Goal: Information Seeking & Learning: Find specific fact

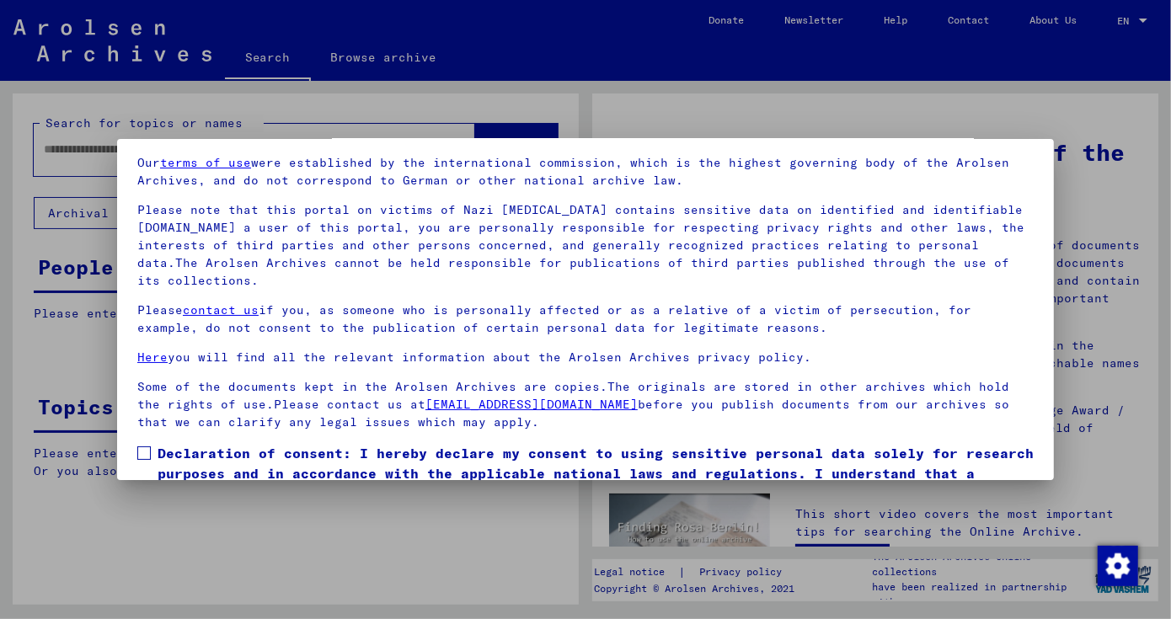
scroll to position [84, 0]
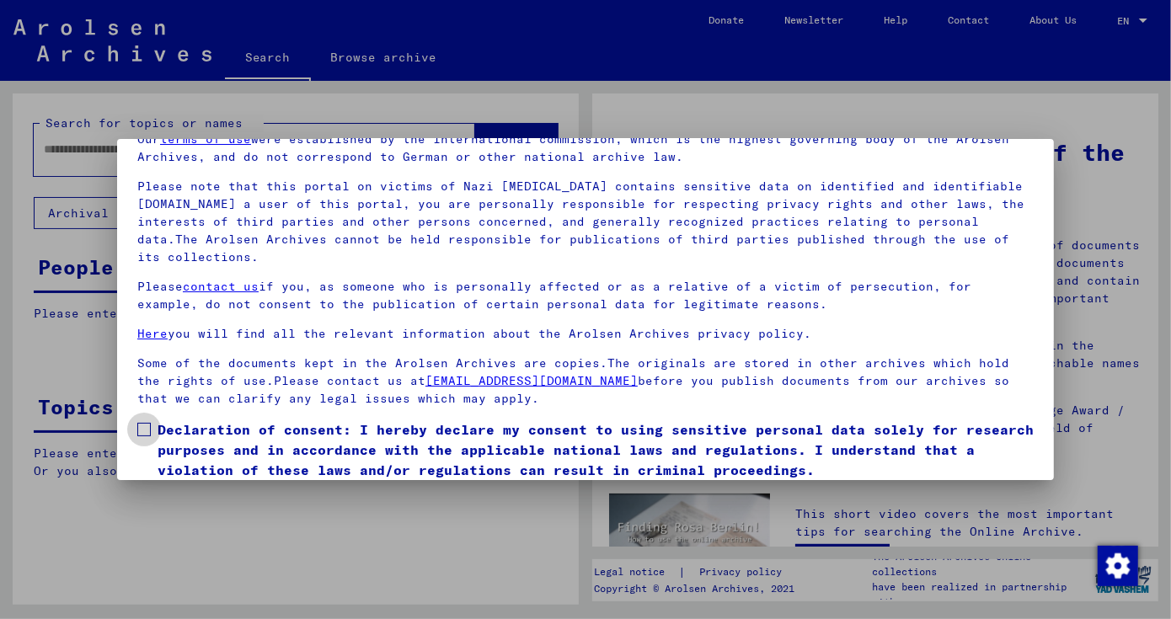
click at [315, 430] on span "Declaration of consent: I hereby declare my consent to using sensitive personal…" at bounding box center [596, 449] width 876 height 61
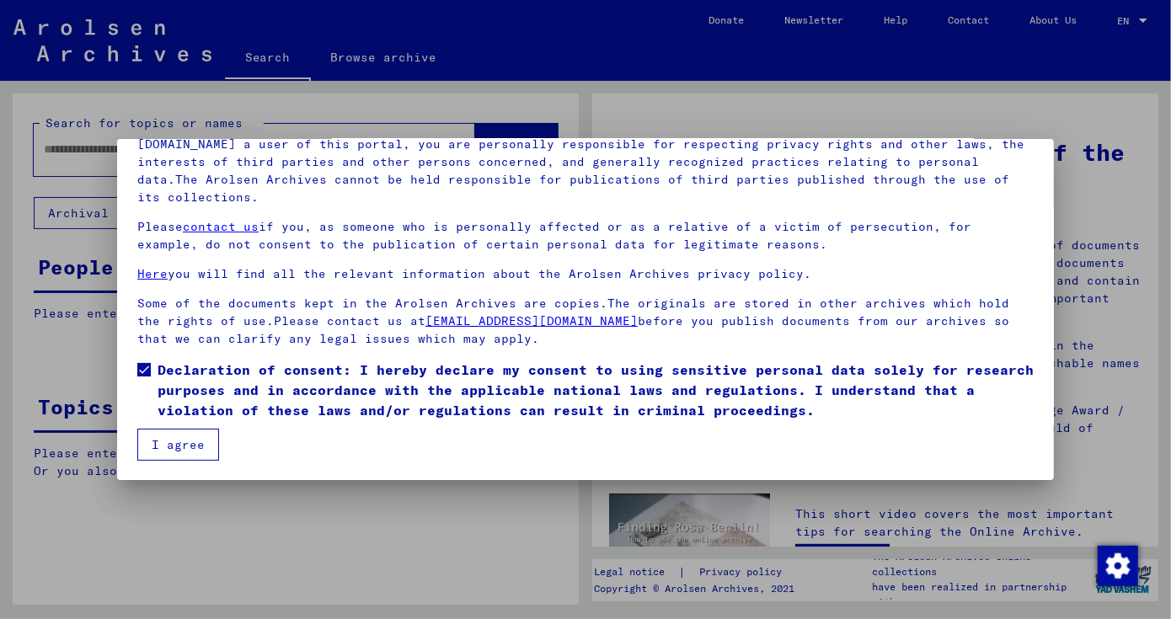
click at [209, 442] on button "I agree" at bounding box center [178, 445] width 82 height 32
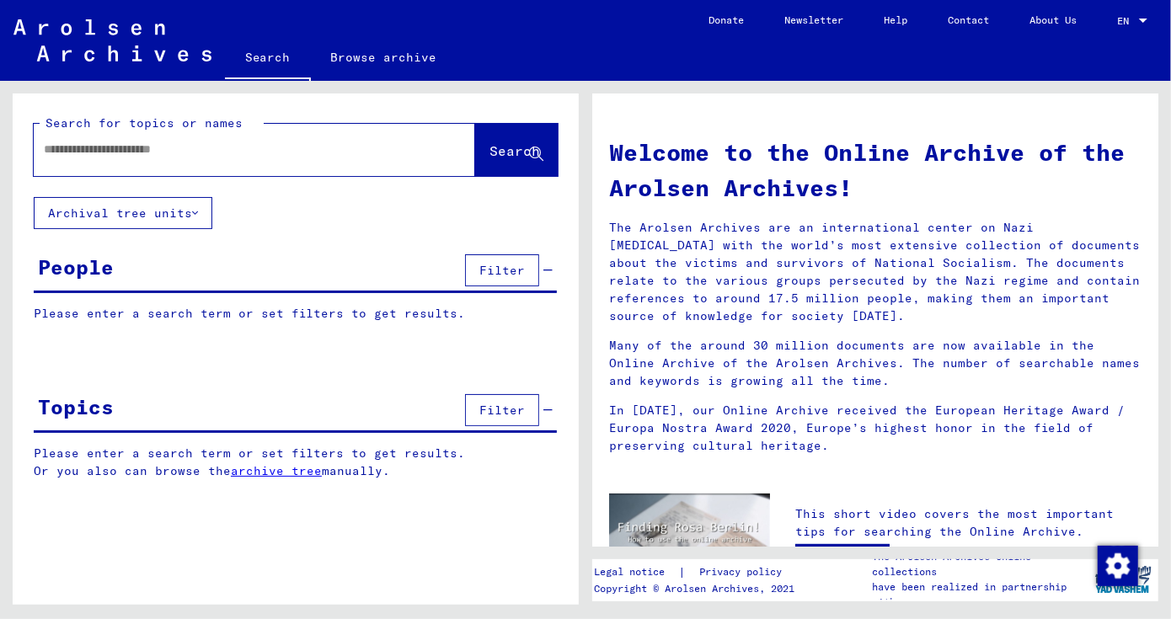
click at [133, 157] on input "text" at bounding box center [234, 150] width 381 height 18
type input "*****"
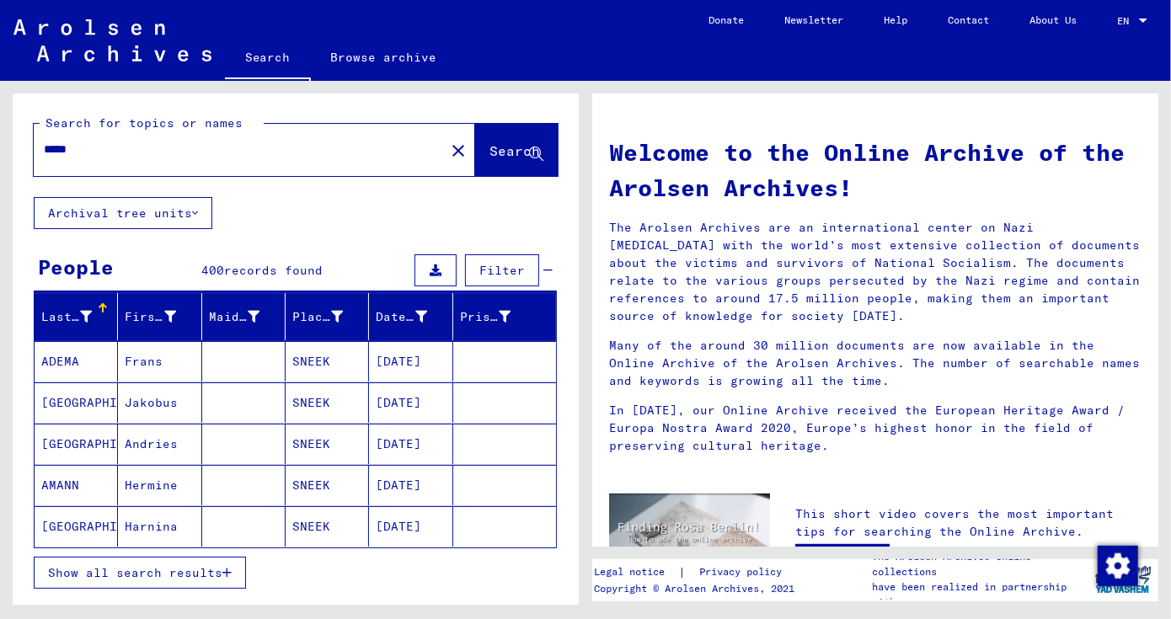
click at [94, 408] on mat-cell "[GEOGRAPHIC_DATA]" at bounding box center [76, 402] width 83 height 40
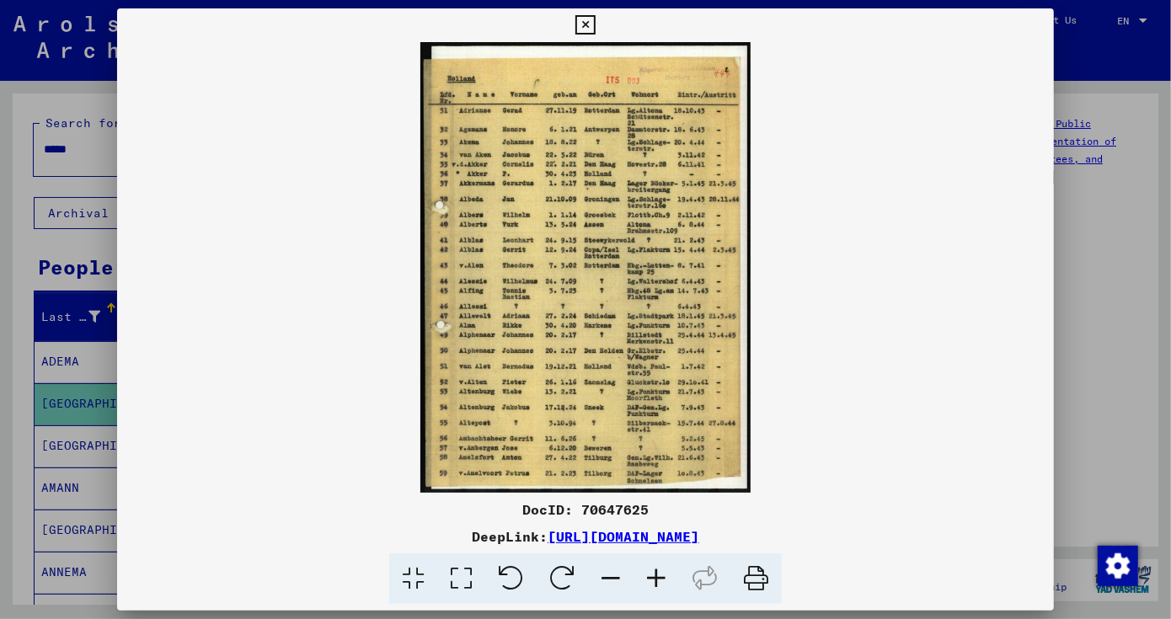
click at [650, 477] on img at bounding box center [585, 267] width 937 height 451
click at [656, 565] on icon at bounding box center [655, 578] width 45 height 51
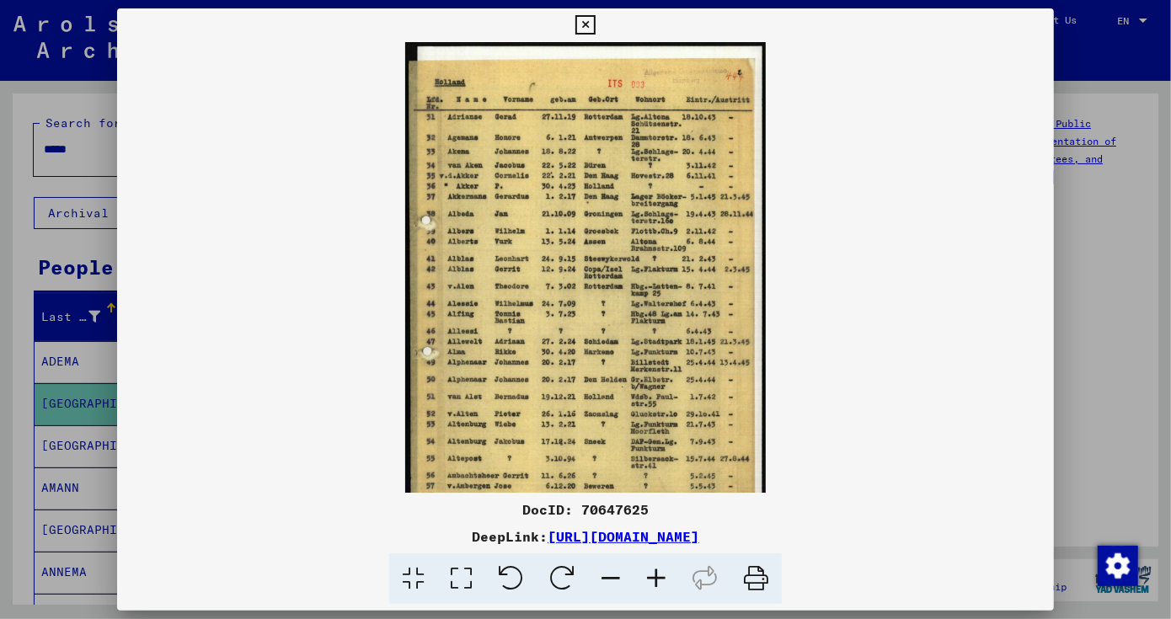
click at [656, 565] on icon at bounding box center [655, 578] width 45 height 51
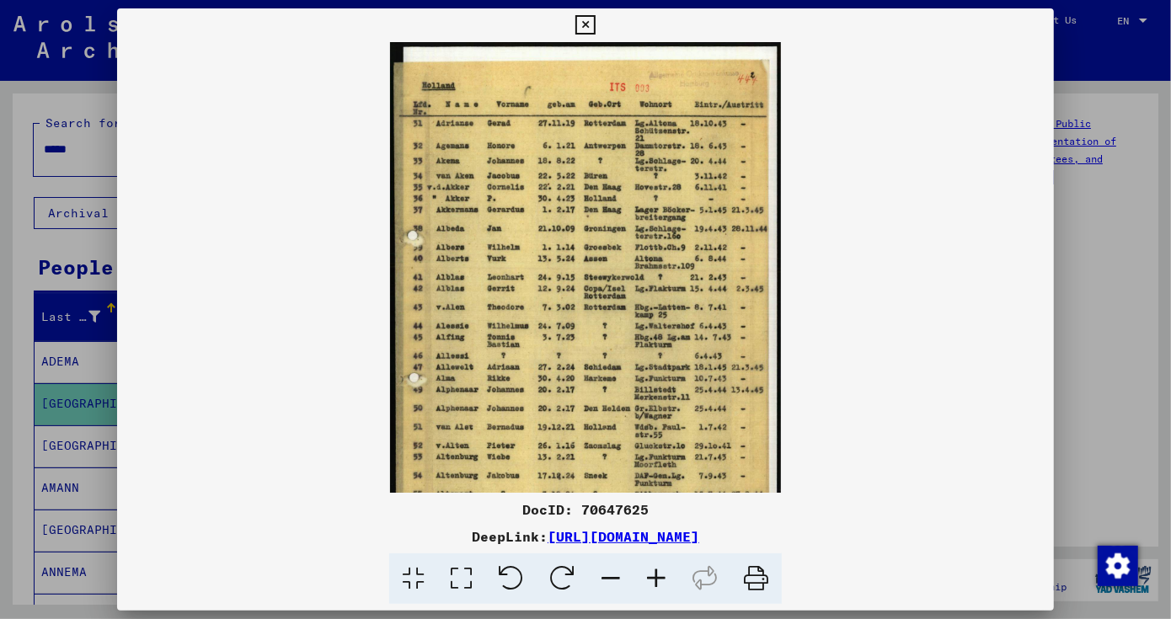
click at [656, 565] on icon at bounding box center [655, 578] width 45 height 51
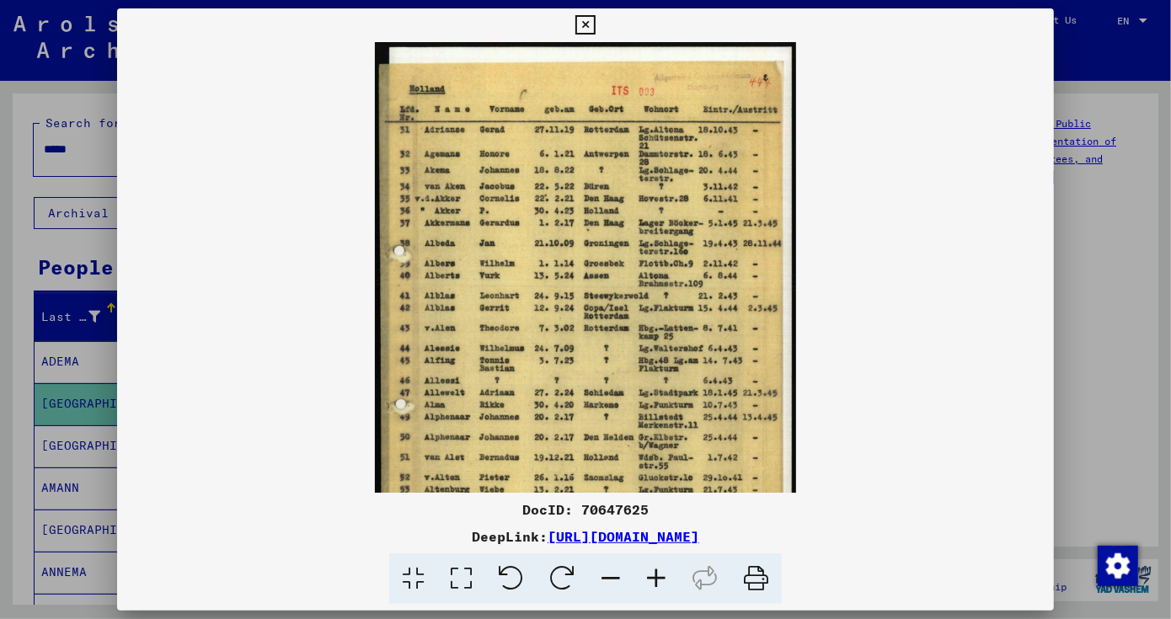
click at [656, 565] on icon at bounding box center [655, 578] width 45 height 51
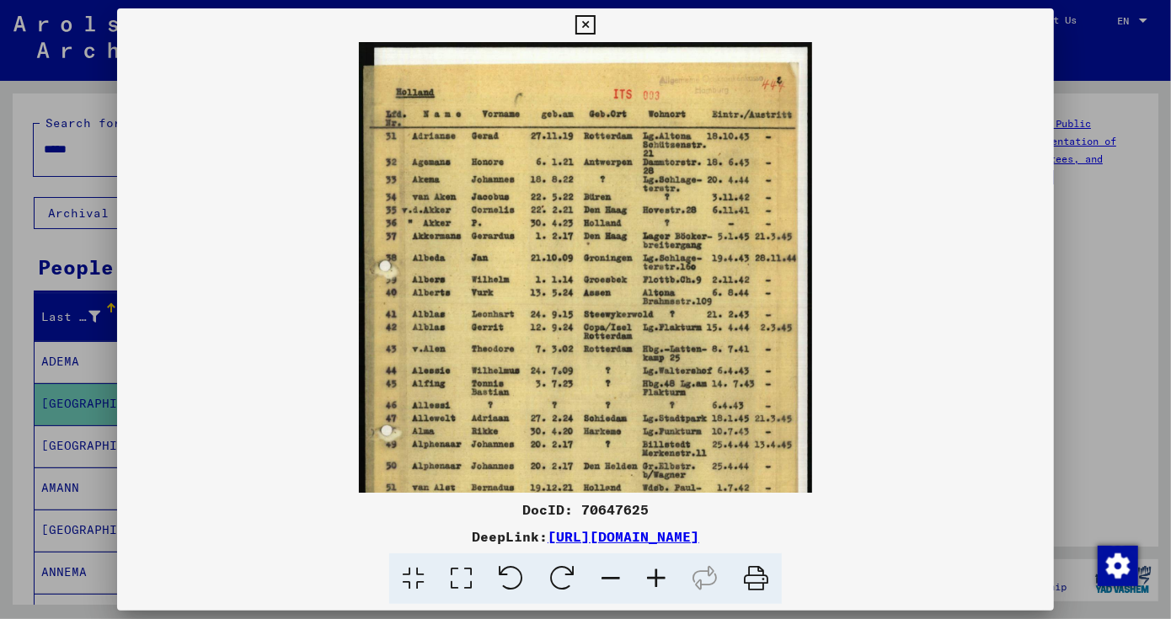
click at [656, 565] on icon at bounding box center [655, 578] width 45 height 51
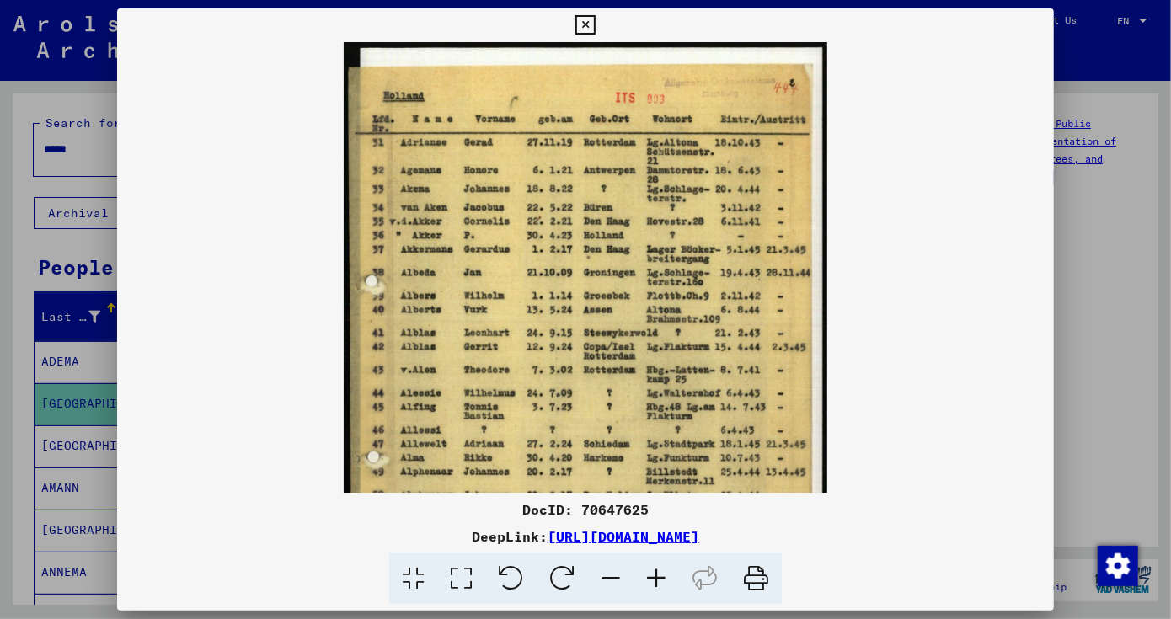
click at [656, 565] on icon at bounding box center [655, 578] width 45 height 51
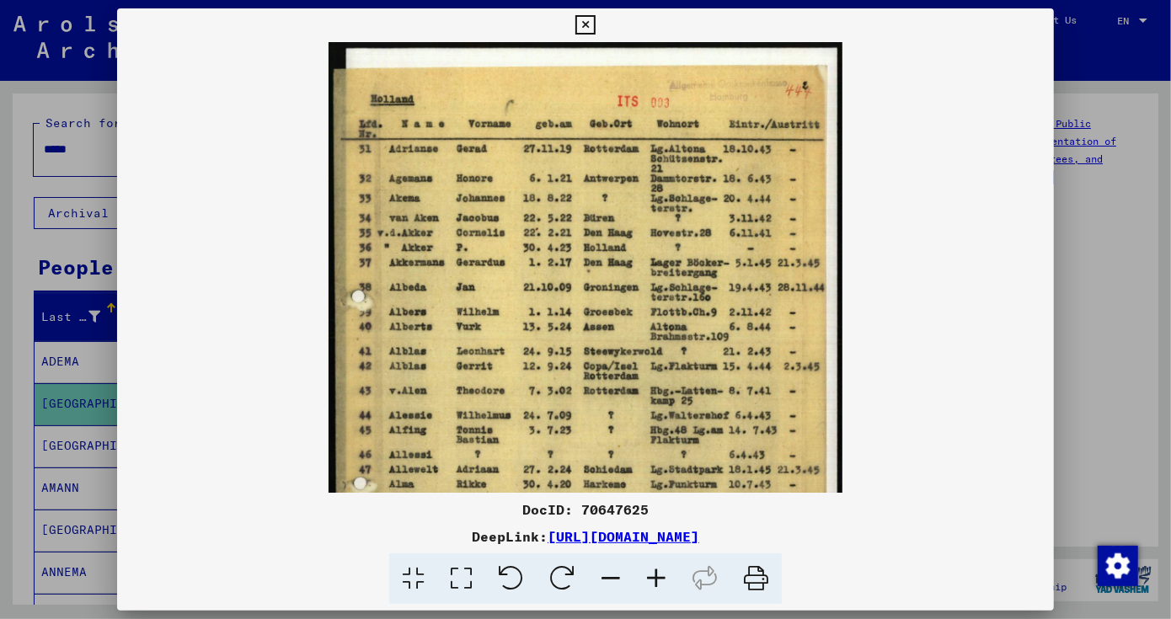
click at [656, 565] on icon at bounding box center [655, 578] width 45 height 51
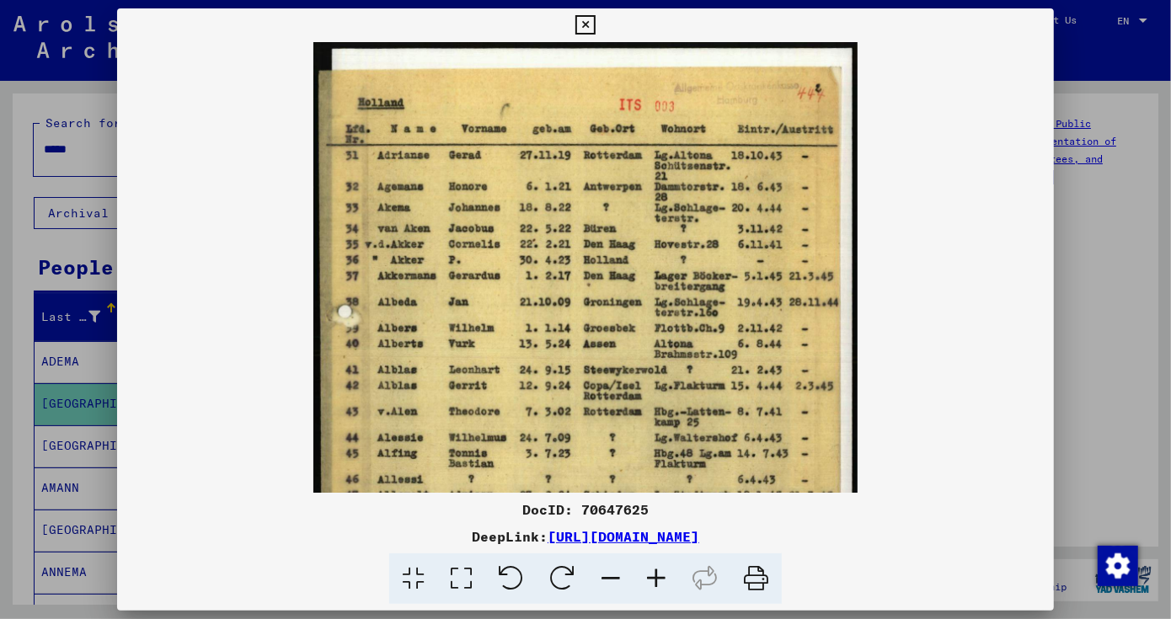
click at [656, 565] on icon at bounding box center [655, 578] width 45 height 51
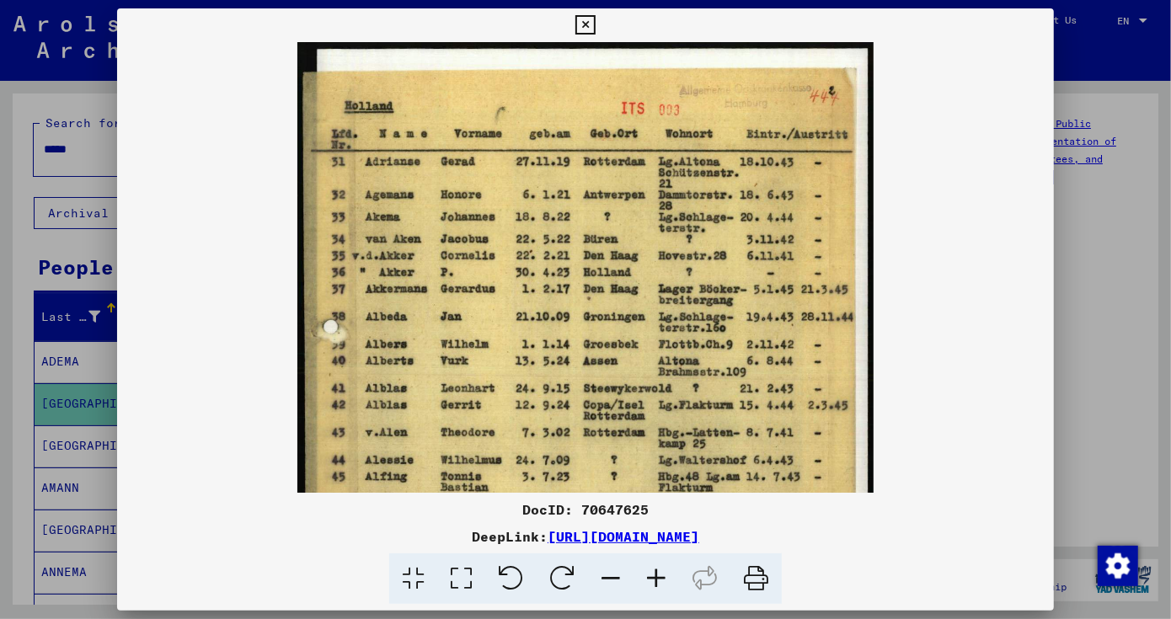
click at [656, 565] on icon at bounding box center [655, 578] width 45 height 51
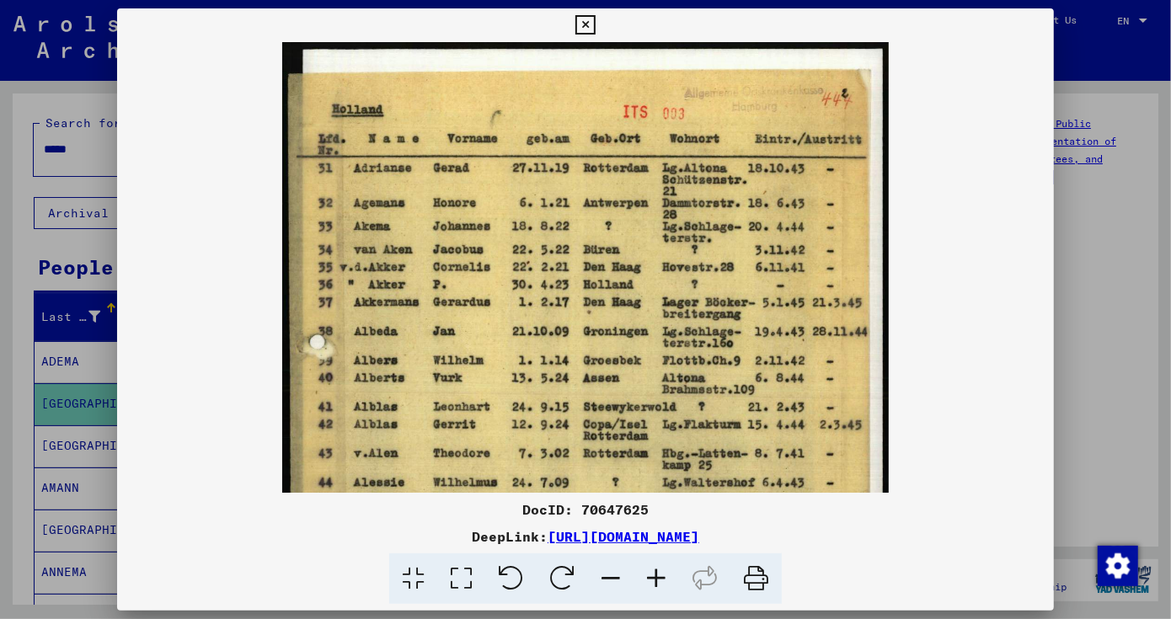
click at [656, 565] on icon at bounding box center [655, 578] width 45 height 51
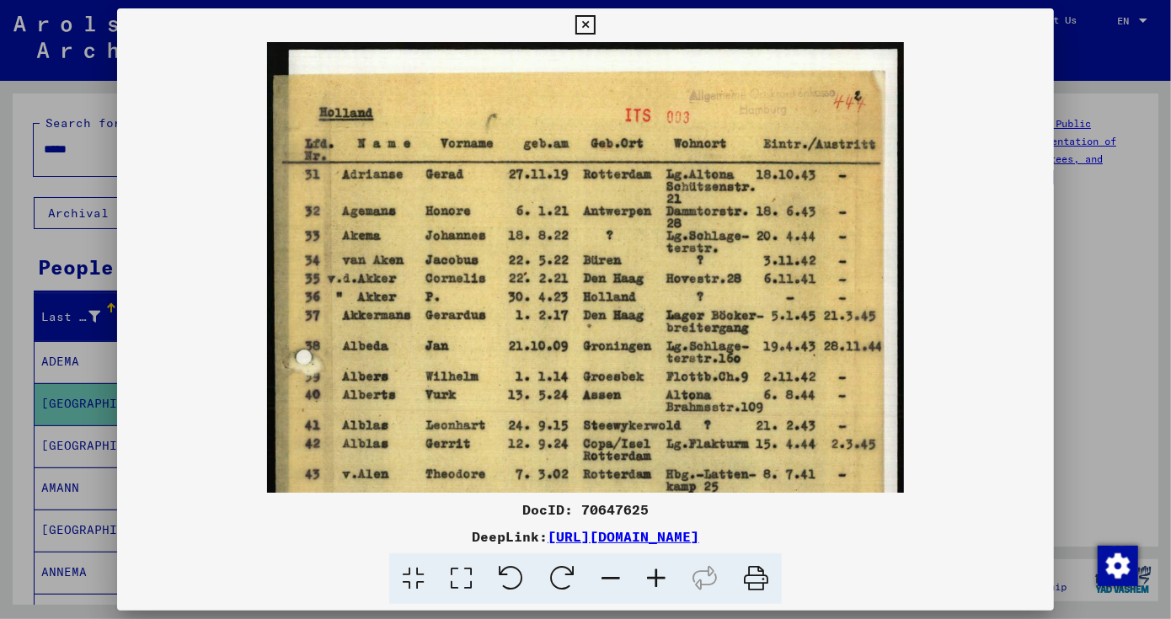
click at [656, 565] on icon at bounding box center [655, 578] width 45 height 51
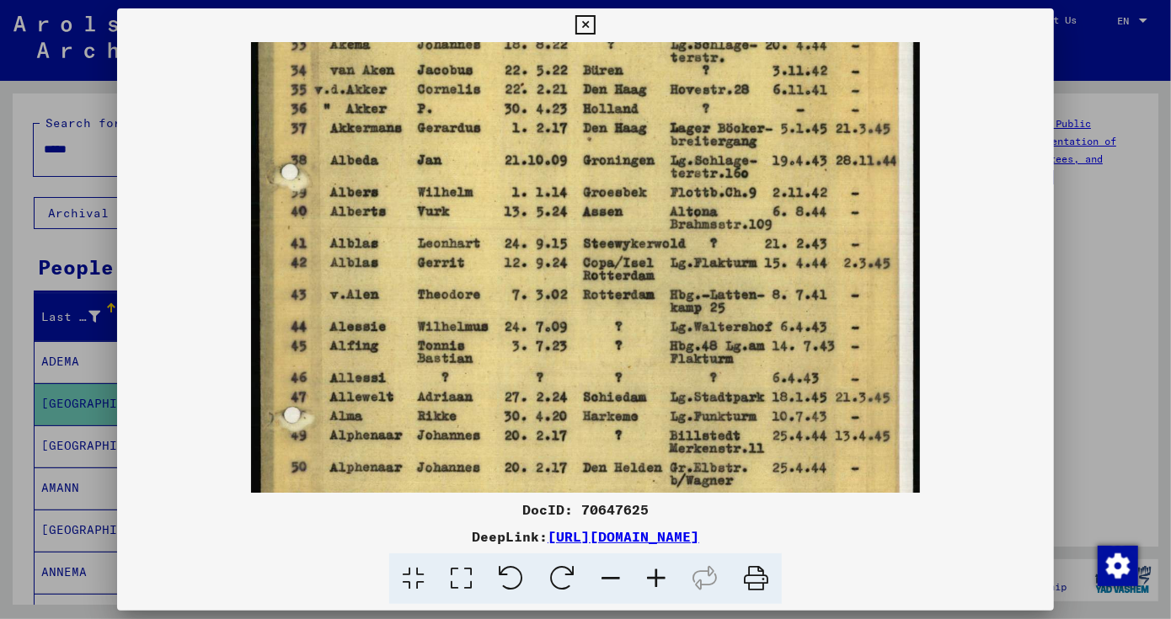
drag, startPoint x: 628, startPoint y: 416, endPoint x: 618, endPoint y: 252, distance: 164.6
click at [619, 258] on img at bounding box center [585, 299] width 668 height 914
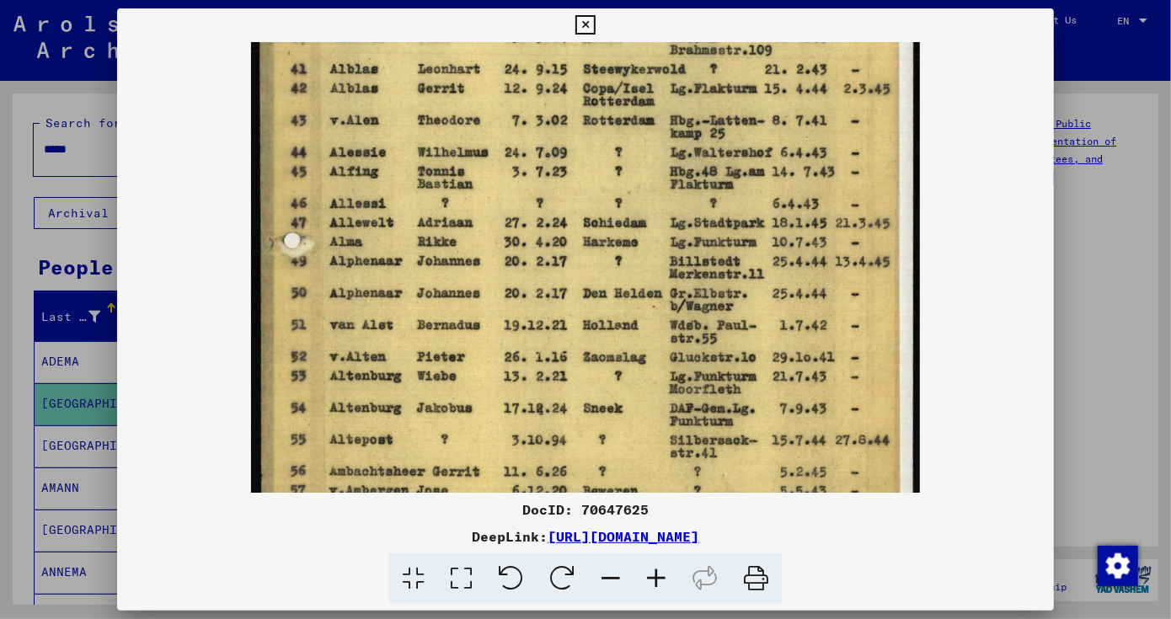
drag, startPoint x: 590, startPoint y: 399, endPoint x: 571, endPoint y: 235, distance: 165.3
click at [572, 237] on img at bounding box center [585, 124] width 668 height 914
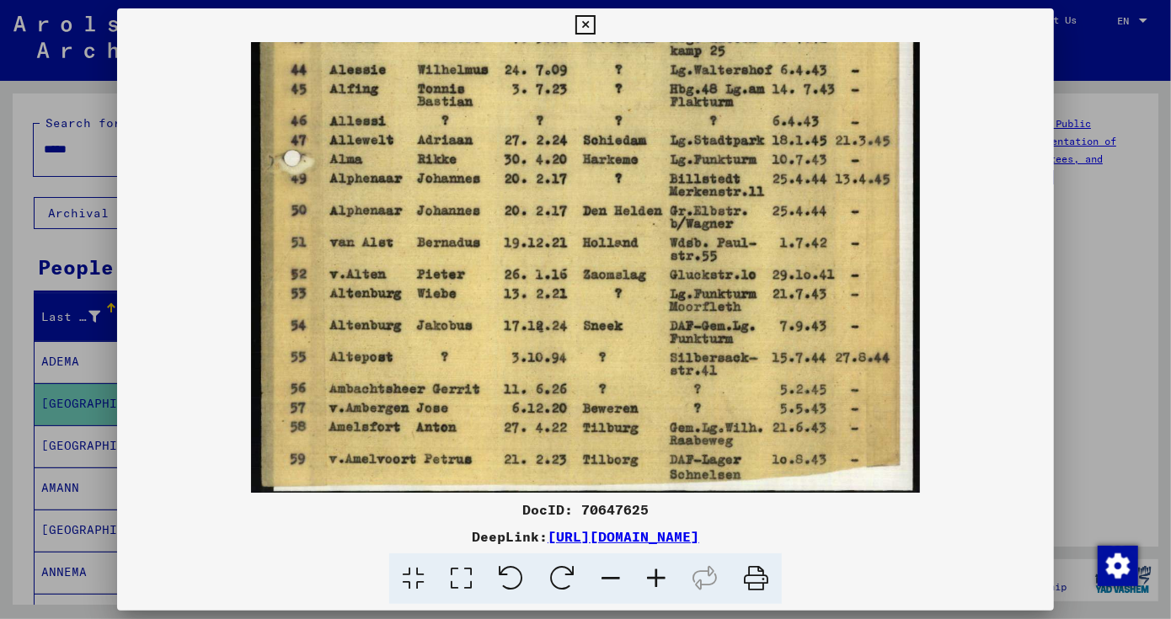
scroll to position [463, 0]
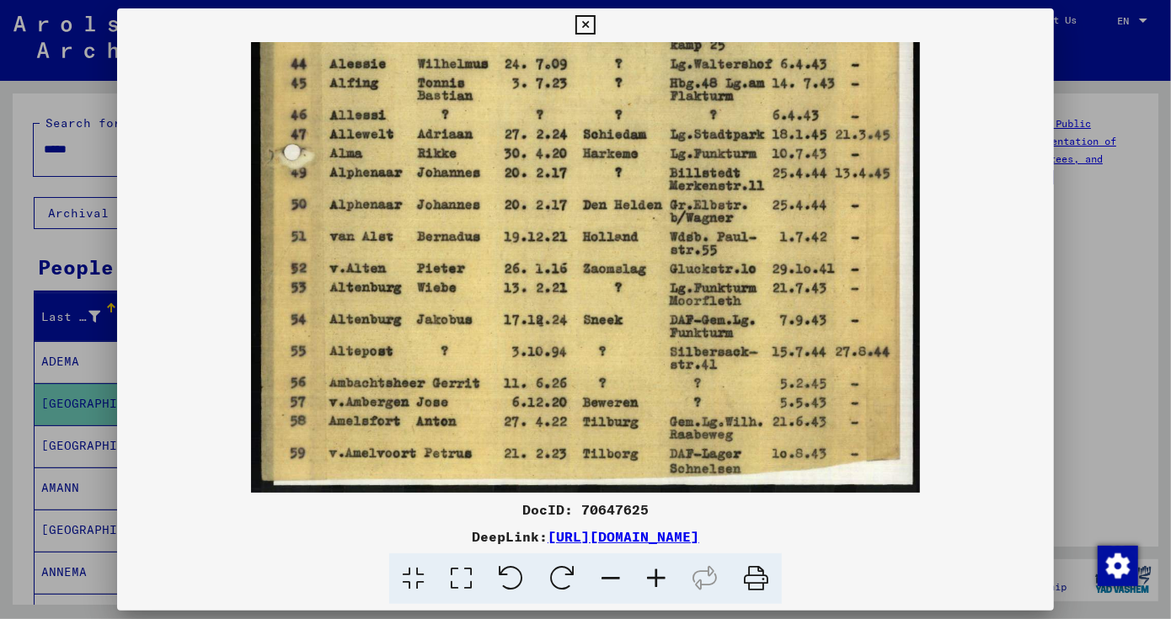
drag, startPoint x: 537, startPoint y: 403, endPoint x: 519, endPoint y: 302, distance: 101.8
click at [519, 302] on img at bounding box center [585, 36] width 668 height 914
click at [1090, 420] on div at bounding box center [585, 309] width 1171 height 619
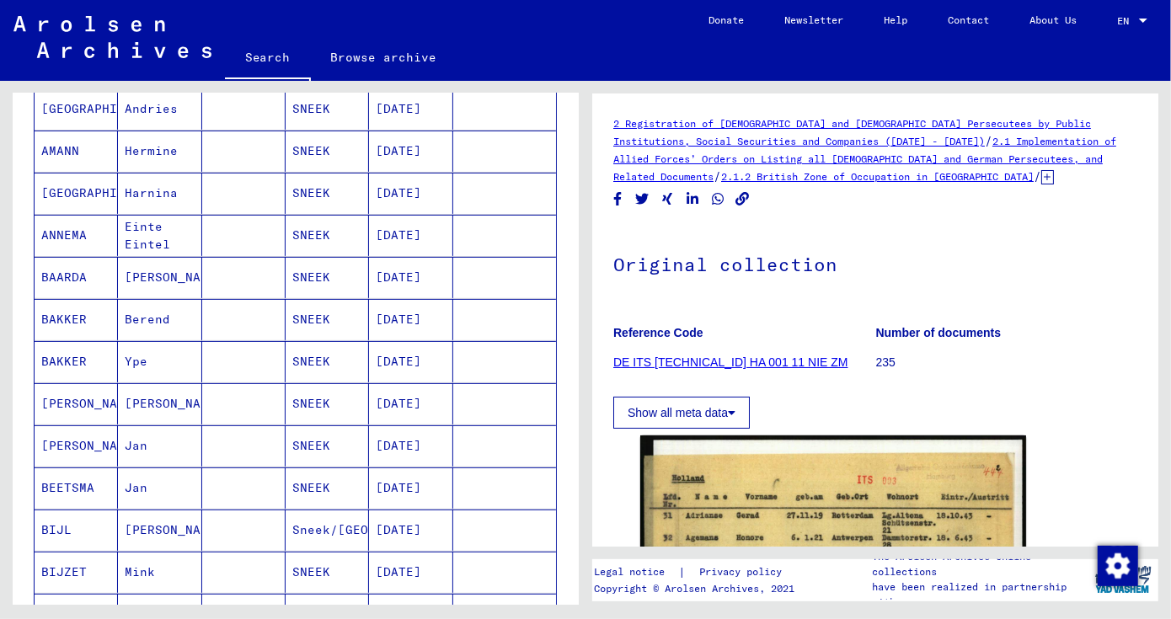
scroll to position [796, 0]
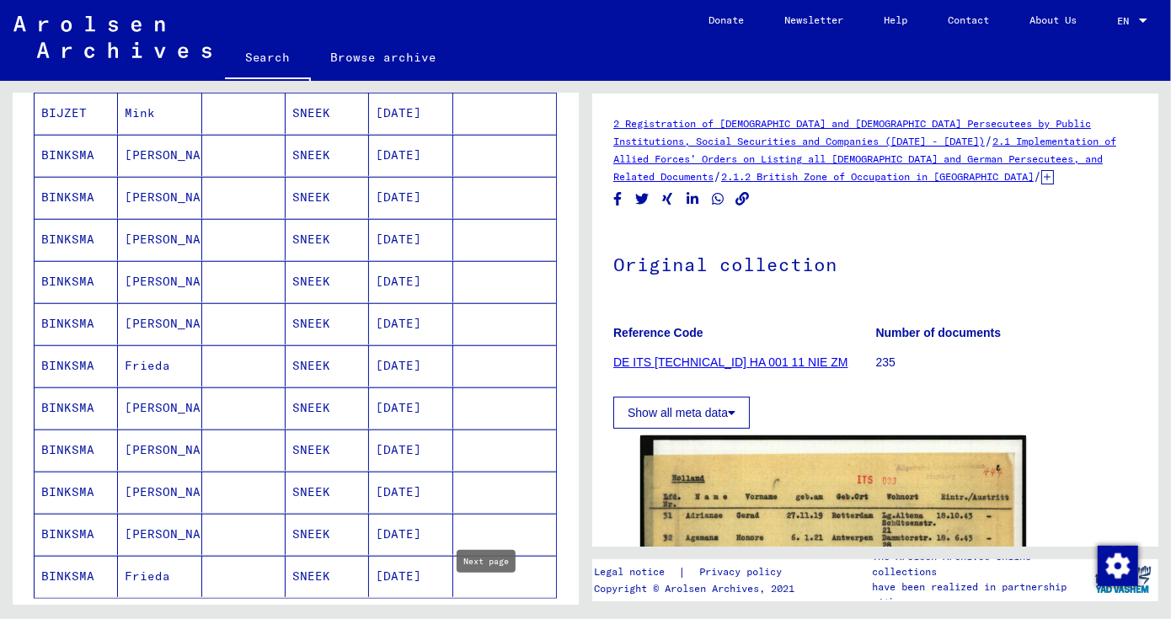
click at [488, 612] on icon "Next page" at bounding box center [500, 624] width 24 height 24
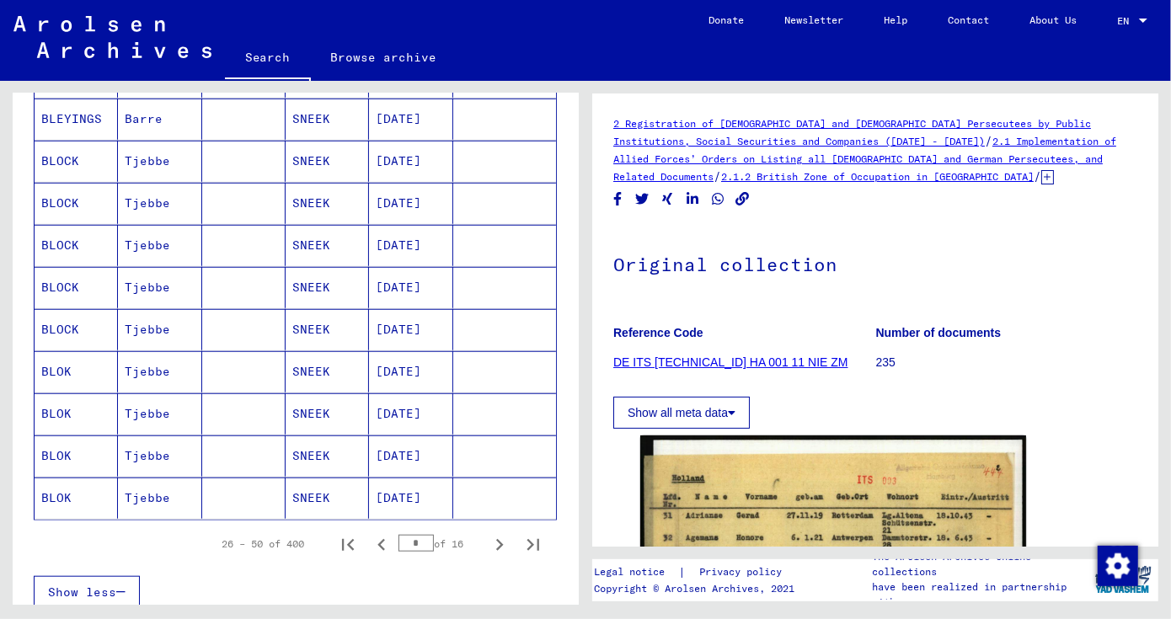
scroll to position [917, 0]
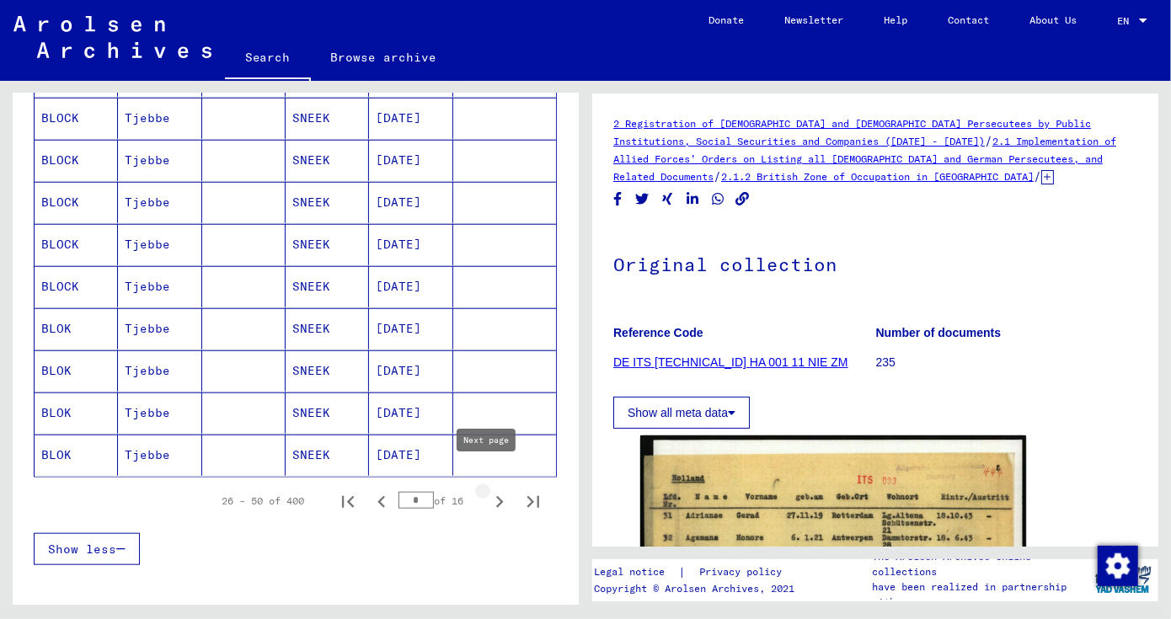
click at [488, 490] on icon "Next page" at bounding box center [500, 502] width 24 height 24
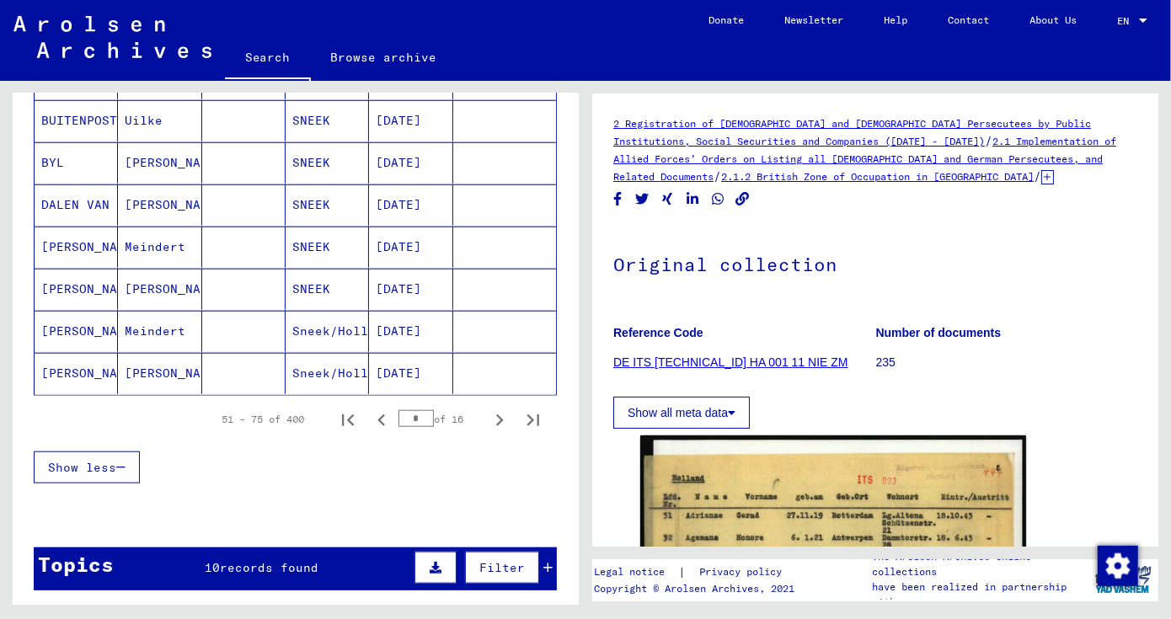
scroll to position [1034, 0]
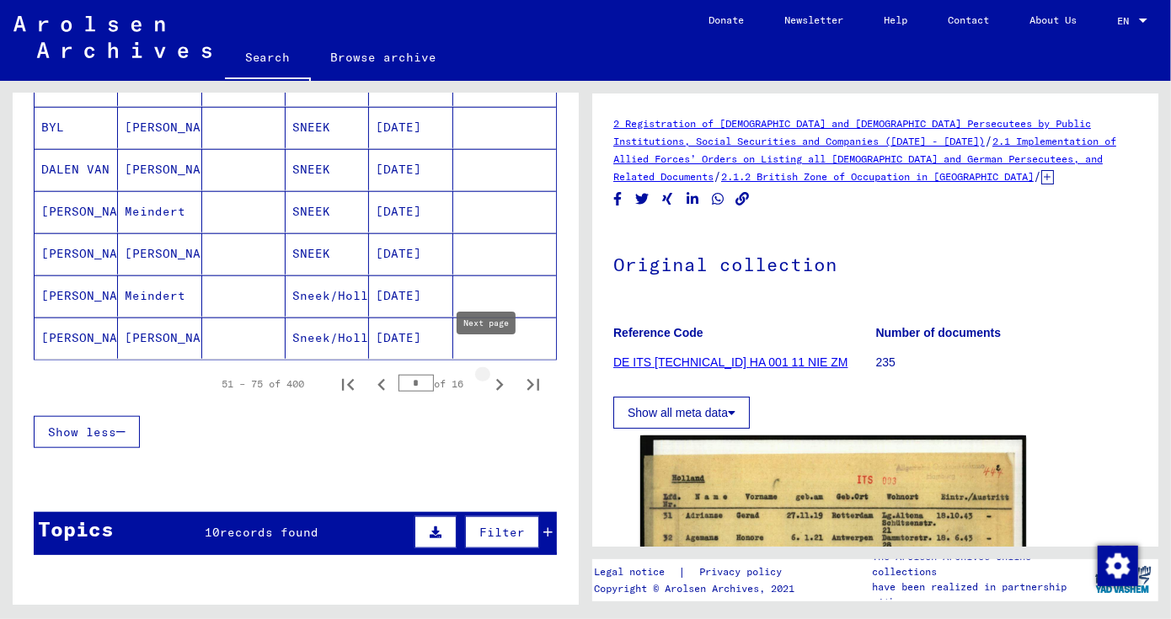
click at [488, 373] on icon "Next page" at bounding box center [500, 385] width 24 height 24
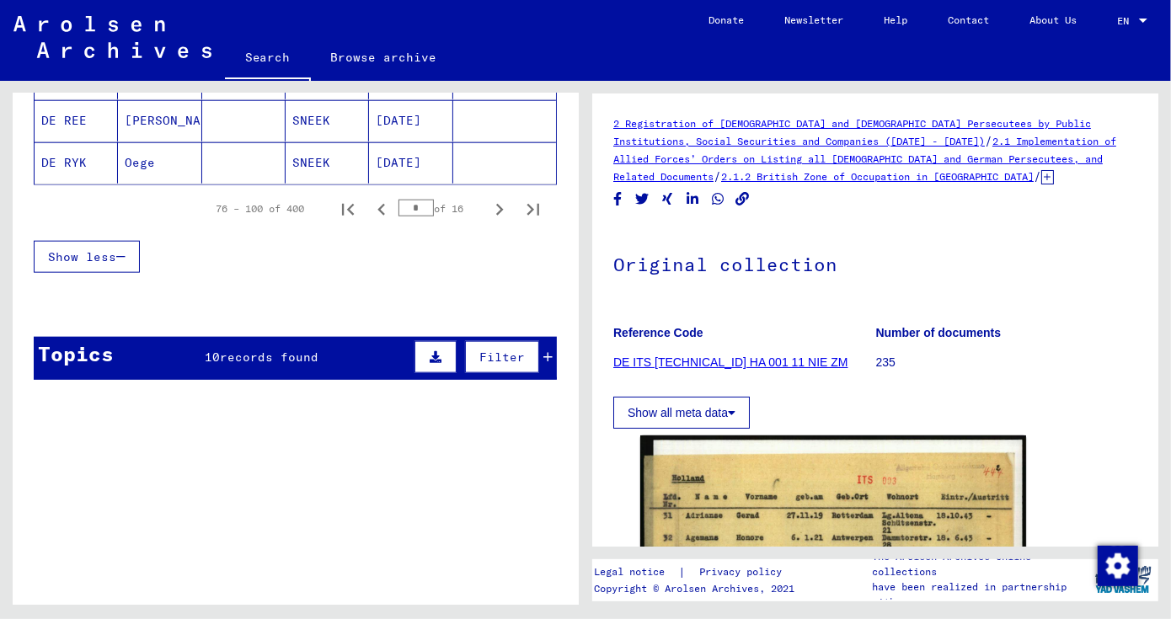
scroll to position [1216, 0]
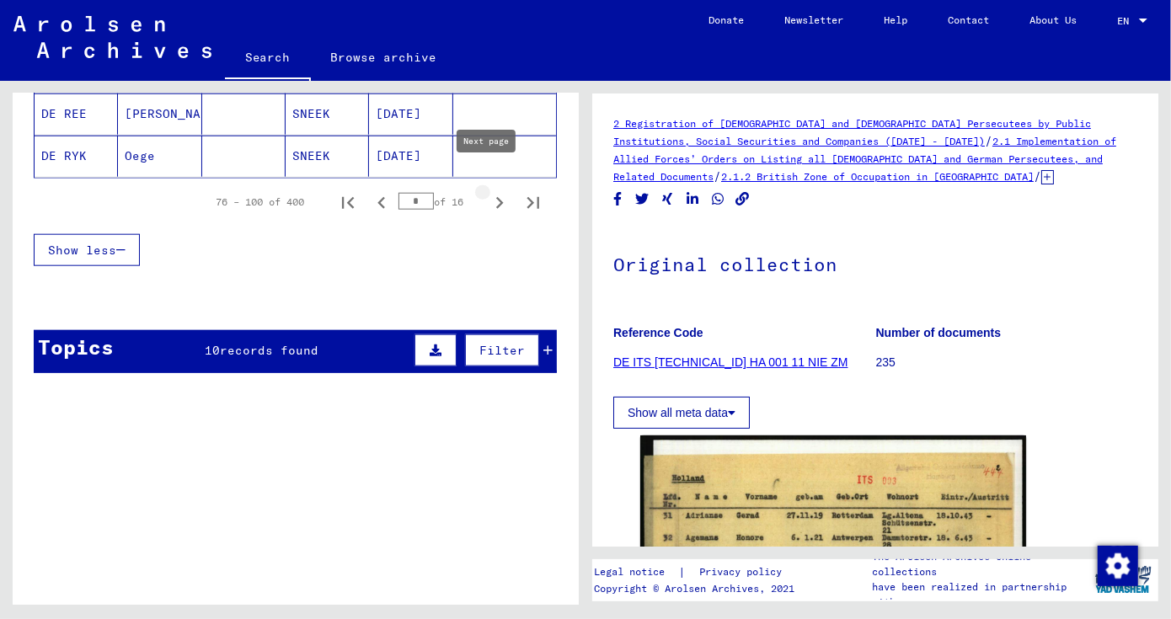
click at [488, 191] on icon "Next page" at bounding box center [500, 203] width 24 height 24
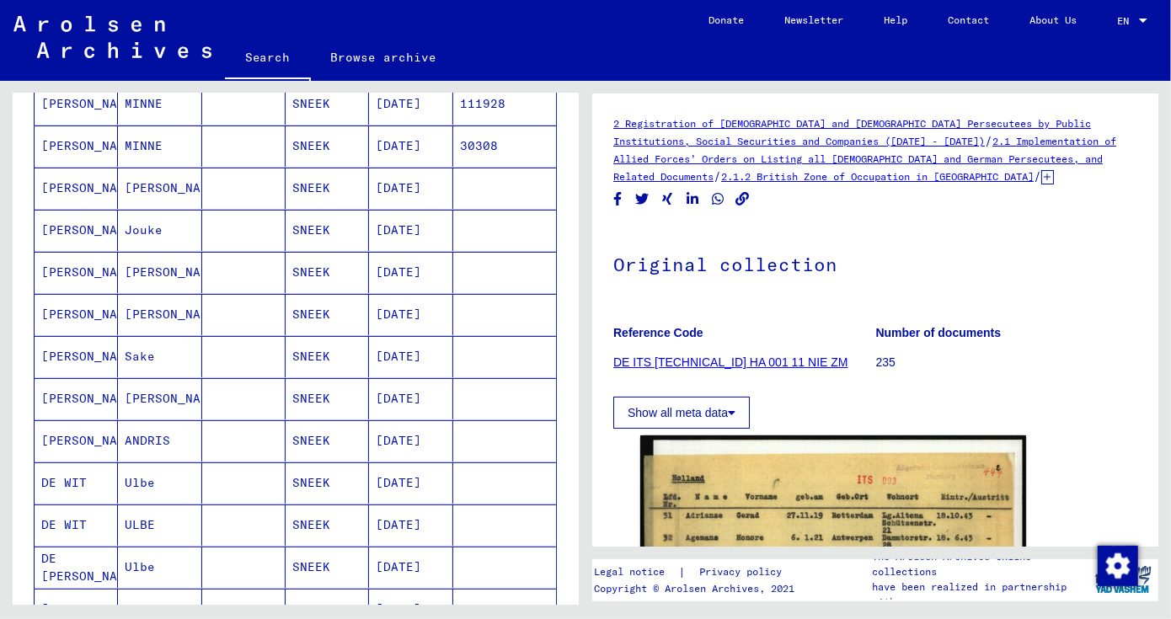
scroll to position [185, 0]
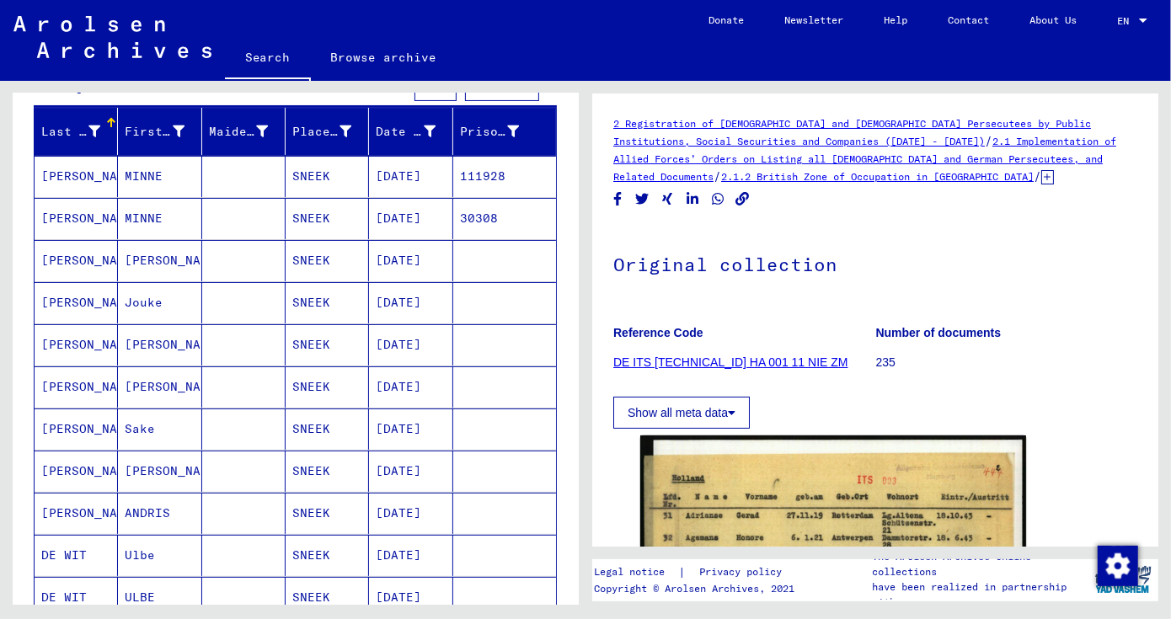
drag, startPoint x: 550, startPoint y: 205, endPoint x: 554, endPoint y: 223, distance: 19.0
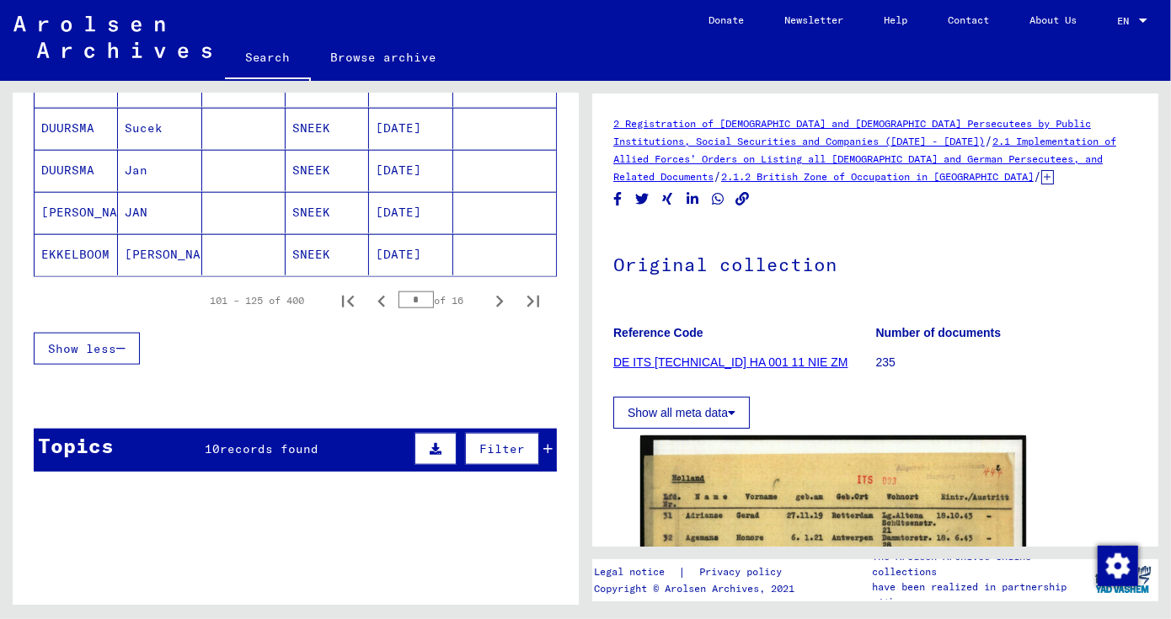
scroll to position [1122, 0]
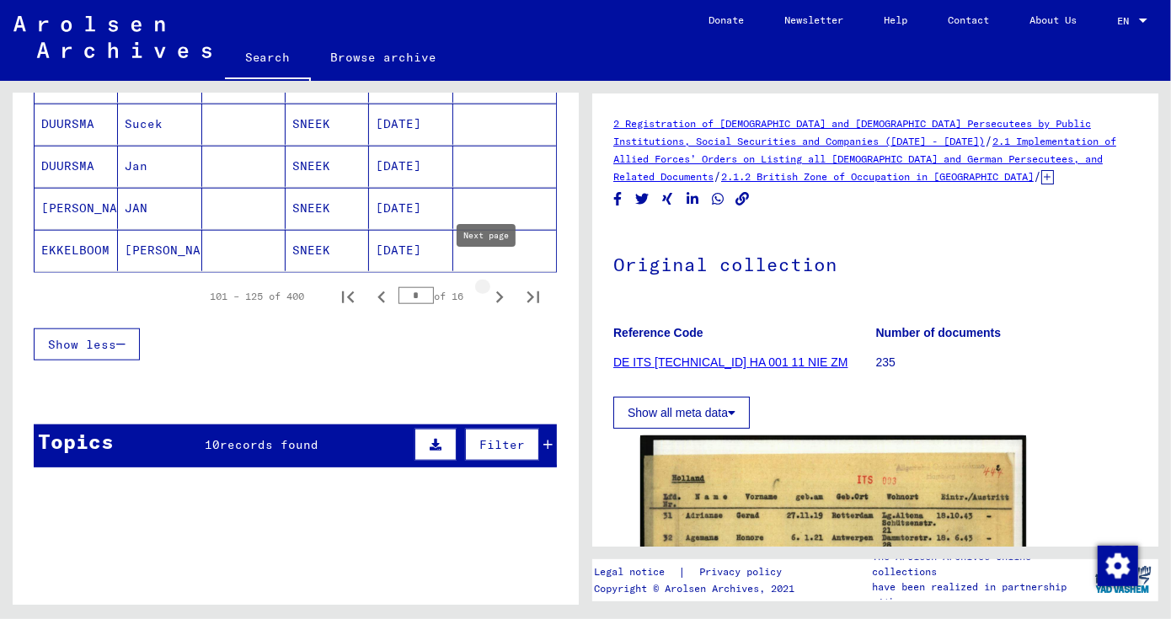
click at [488, 286] on icon "Next page" at bounding box center [500, 298] width 24 height 24
type input "*"
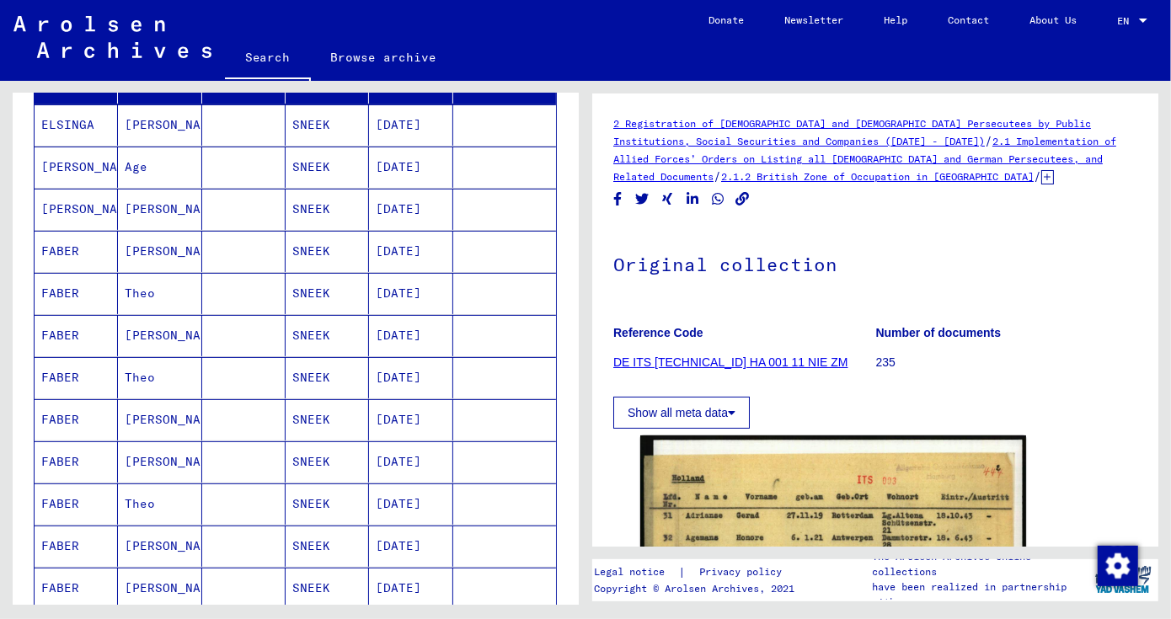
scroll to position [234, 0]
